Goal: Task Accomplishment & Management: Manage account settings

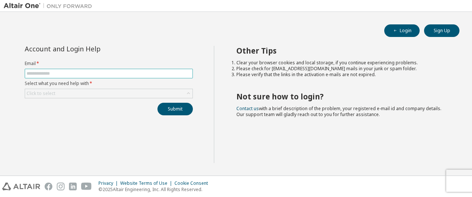
click at [74, 74] on input "text" at bounding box center [109, 73] width 165 height 6
type input "**********"
click at [145, 96] on div "Click to select" at bounding box center [108, 93] width 167 height 9
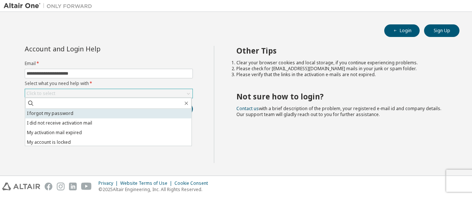
click at [86, 114] on li "I forgot my password" at bounding box center [108, 113] width 166 height 10
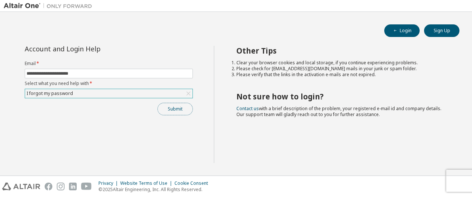
click at [173, 108] on button "Submit" at bounding box center [175, 109] width 35 height 13
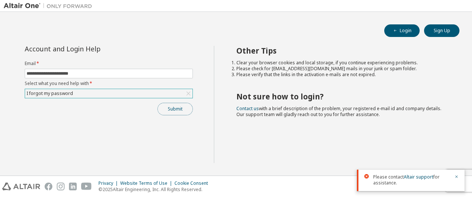
click at [179, 109] on button "Submit" at bounding box center [175, 109] width 35 height 13
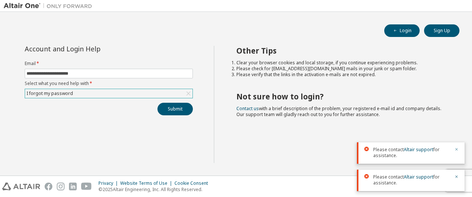
click at [454, 148] on icon "button" at bounding box center [456, 149] width 4 height 4
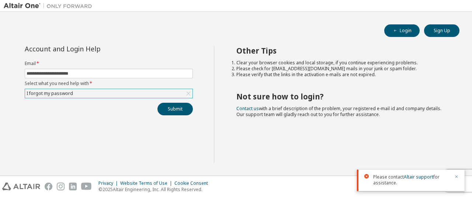
click at [457, 174] on icon "button" at bounding box center [456, 176] width 4 height 4
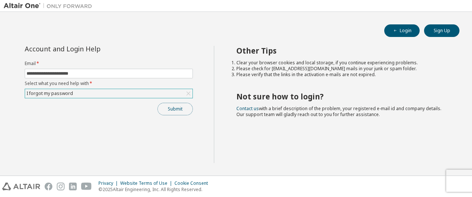
click at [173, 105] on button "Submit" at bounding box center [175, 109] width 35 height 13
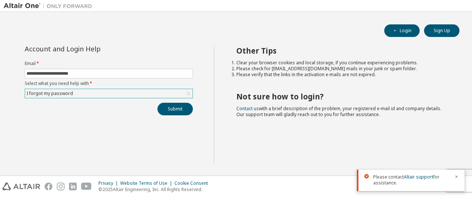
click at [459, 176] on div "Please contact Altair support for assistance." at bounding box center [411, 179] width 108 height 21
click at [457, 177] on icon "button" at bounding box center [456, 176] width 4 height 4
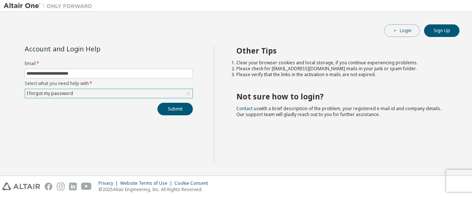
click at [402, 34] on button "Login" at bounding box center [401, 30] width 35 height 13
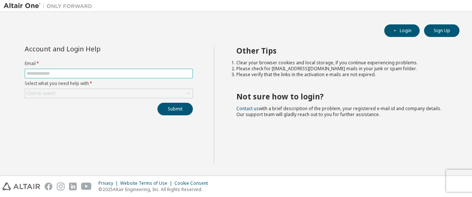
click at [81, 73] on input "text" at bounding box center [109, 73] width 165 height 6
click at [89, 89] on div "Click to select" at bounding box center [108, 93] width 167 height 9
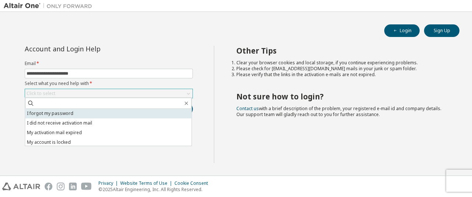
click at [60, 112] on li "I forgot my password" at bounding box center [108, 113] width 166 height 10
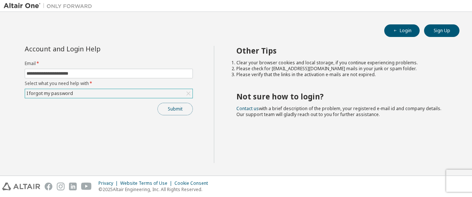
click at [174, 108] on button "Submit" at bounding box center [175, 109] width 35 height 13
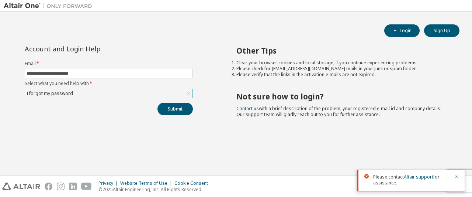
click at [459, 178] on icon "button" at bounding box center [456, 176] width 4 height 4
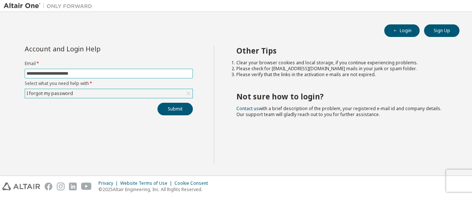
click at [88, 74] on input "**********" at bounding box center [109, 73] width 165 height 6
type input "*"
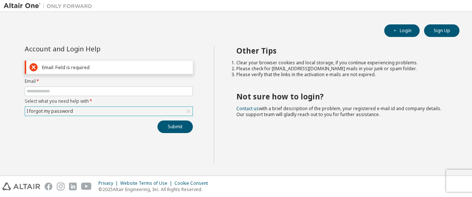
click at [64, 65] on div "Email: Field is required" at bounding box center [116, 68] width 148 height 6
click at [37, 90] on input "text" at bounding box center [109, 91] width 165 height 6
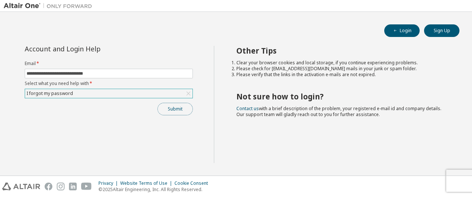
click at [169, 108] on button "Submit" at bounding box center [175, 109] width 35 height 13
click at [115, 76] on input "**********" at bounding box center [109, 73] width 165 height 6
type input "*"
click at [177, 107] on button "Submit" at bounding box center [175, 109] width 35 height 13
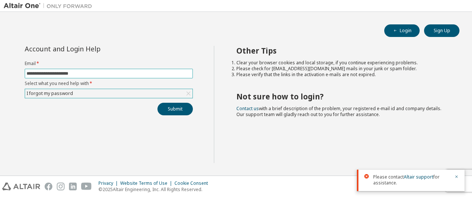
click at [105, 71] on input "**********" at bounding box center [109, 73] width 165 height 6
type input "*"
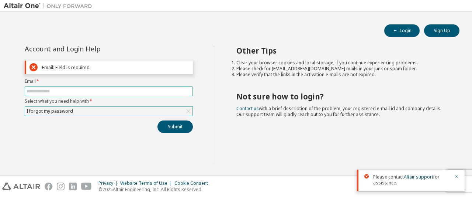
type input "*"
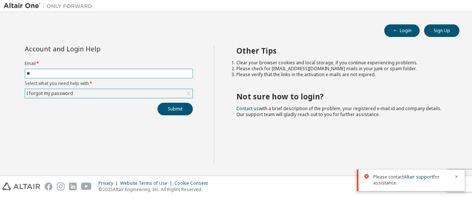
type input "*"
